Goal: Obtain resource: Download file/media

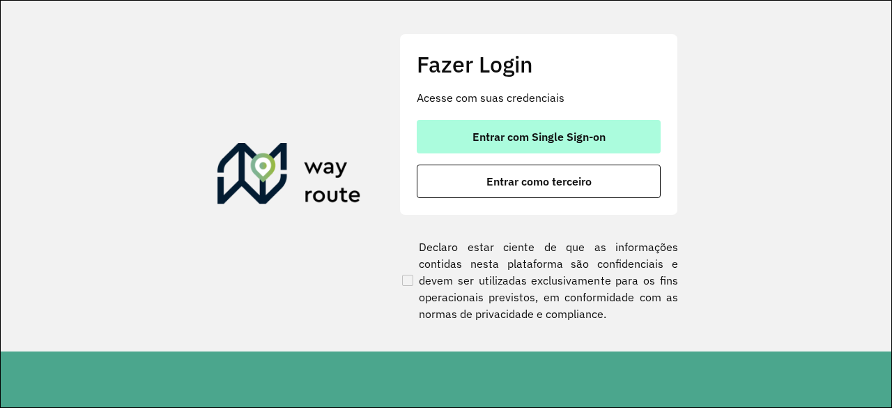
click at [461, 140] on button "Entrar com Single Sign-on" at bounding box center [539, 136] width 244 height 33
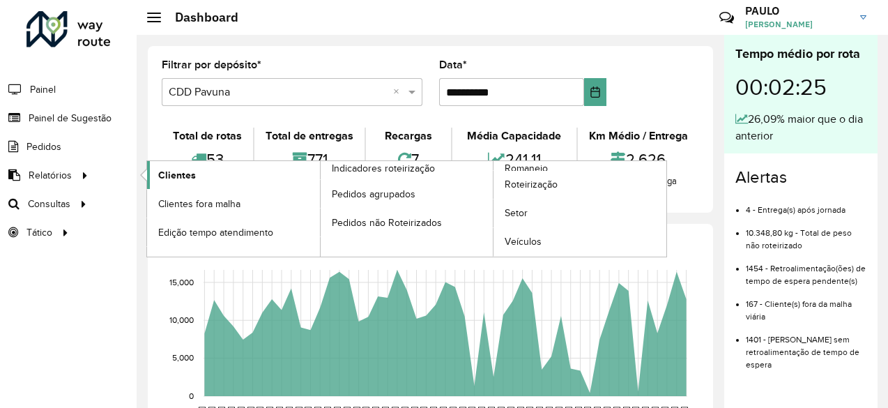
click at [175, 174] on span "Clientes" at bounding box center [177, 175] width 38 height 15
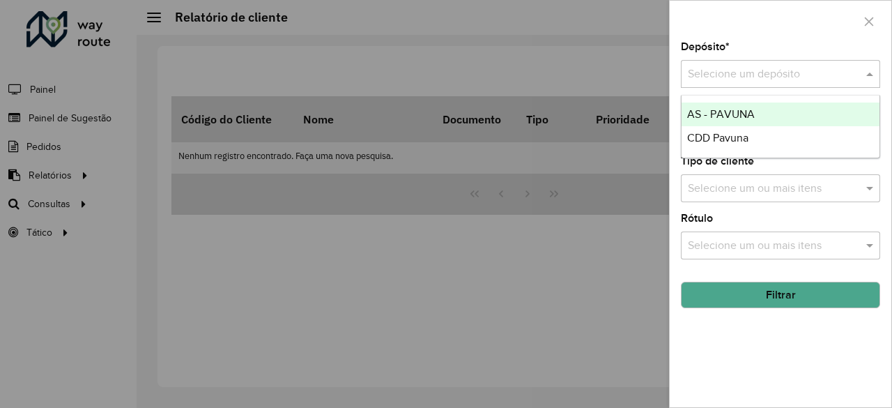
click at [822, 75] on input "text" at bounding box center [766, 74] width 157 height 17
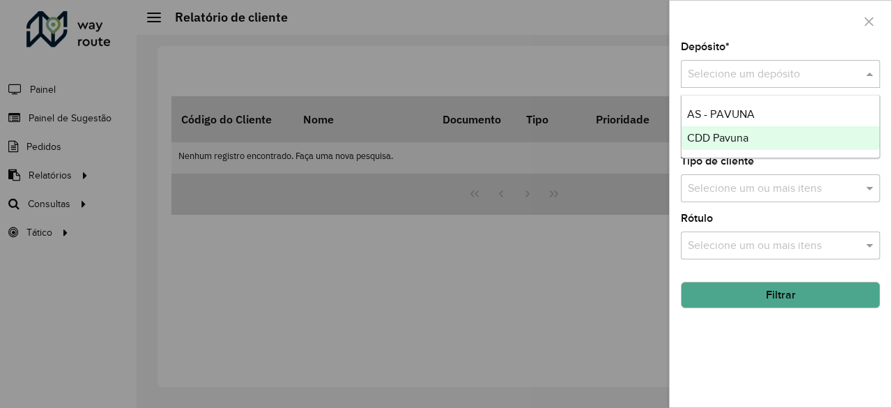
click at [740, 140] on span "CDD Pavuna" at bounding box center [717, 138] width 61 height 12
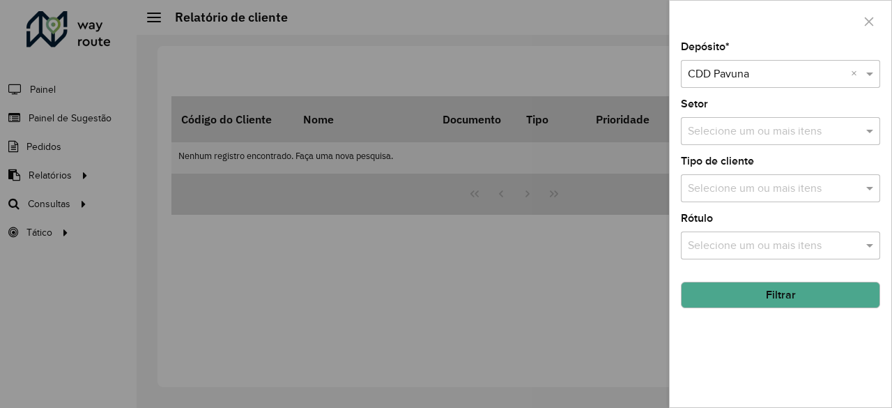
click at [771, 296] on button "Filtrar" at bounding box center [780, 295] width 199 height 26
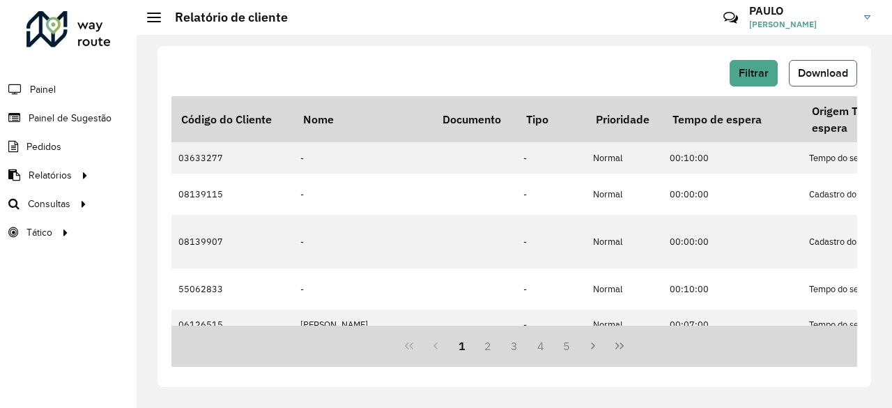
click at [810, 72] on span "Download" at bounding box center [823, 73] width 50 height 12
